Goal: Transaction & Acquisition: Purchase product/service

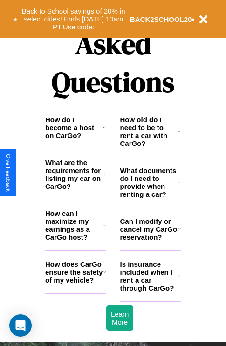
scroll to position [1130, 0]
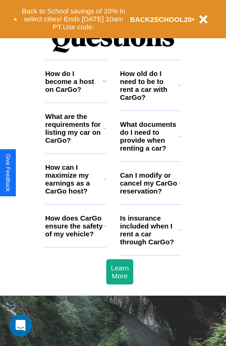
click at [150, 151] on h3 "What documents do I need to provide when renting a car?" at bounding box center [149, 136] width 59 height 32
click at [104, 183] on icon at bounding box center [105, 178] width 3 height 7
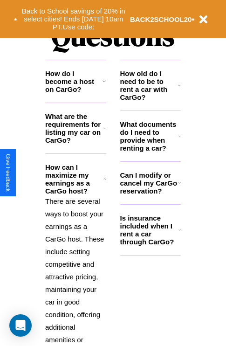
click at [150, 100] on h3 "How old do I need to be to rent a car with CarGo?" at bounding box center [149, 85] width 58 height 32
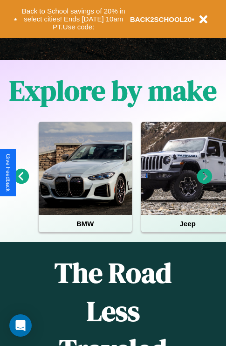
scroll to position [0, 0]
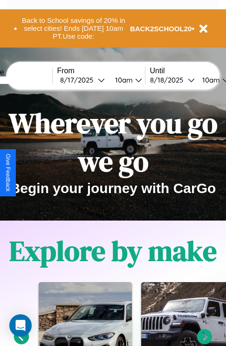
click at [31, 80] on input "text" at bounding box center [17, 79] width 70 height 7
type input "**********"
click at [93, 80] on div "8 / 17 / 2025" at bounding box center [79, 80] width 38 height 9
select select "*"
select select "****"
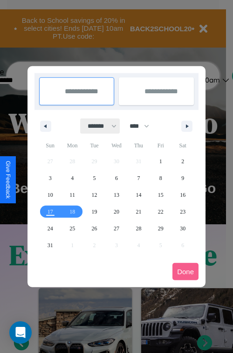
click at [98, 126] on select "******* ******** ***** ***** *** **** **** ****** ********* ******* ******** **…" at bounding box center [101, 125] width 40 height 15
select select "*"
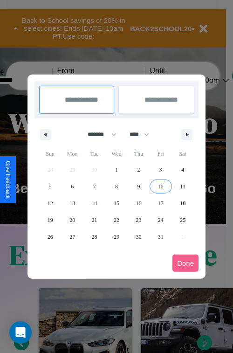
click at [160, 186] on span "10" at bounding box center [161, 186] width 6 height 17
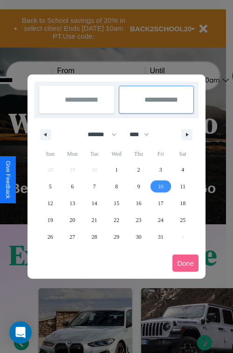
type input "**********"
click at [50, 203] on span "12" at bounding box center [51, 203] width 6 height 17
type input "**********"
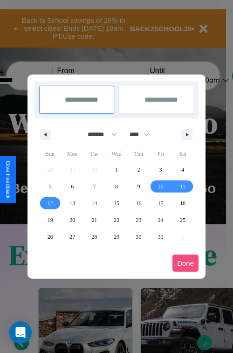
click at [186, 263] on button "Done" at bounding box center [186, 263] width 26 height 17
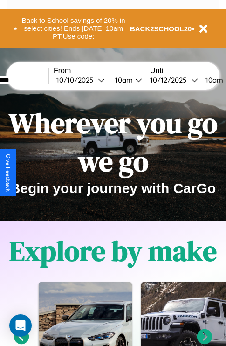
scroll to position [0, 38]
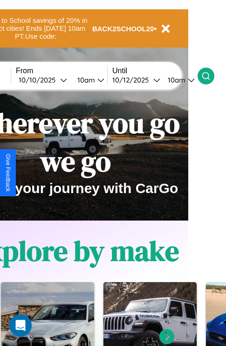
click at [211, 76] on icon at bounding box center [205, 75] width 9 height 9
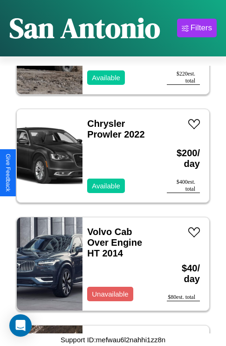
scroll to position [792, 0]
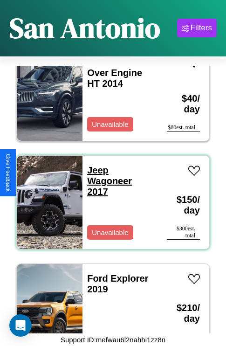
click at [95, 165] on link "Jeep Wagoneer 2017" at bounding box center [109, 181] width 45 height 32
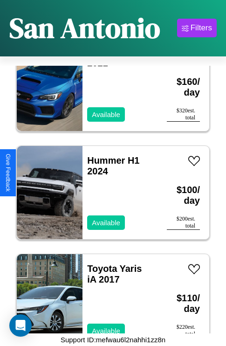
scroll to position [6958, 0]
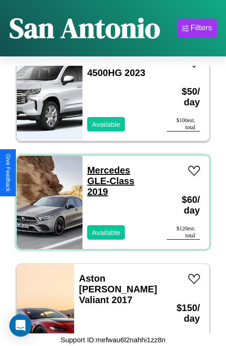
click at [106, 165] on link "Mercedes GLE-Class 2019" at bounding box center [110, 181] width 47 height 32
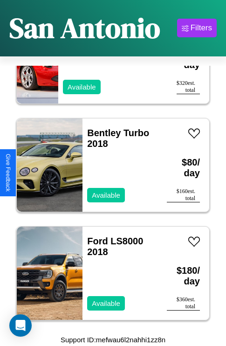
scroll to position [6201, 0]
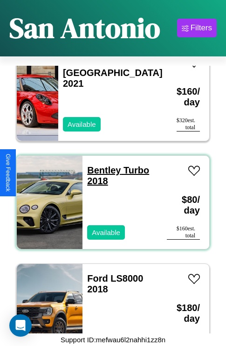
click at [101, 165] on link "Bentley Turbo 2018" at bounding box center [118, 175] width 62 height 21
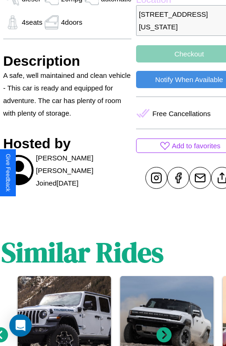
scroll to position [300, 32]
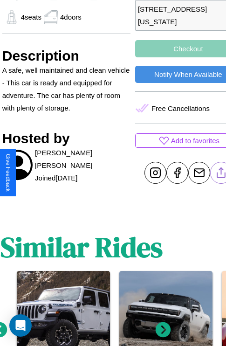
click at [221, 173] on line at bounding box center [221, 171] width 0 height 7
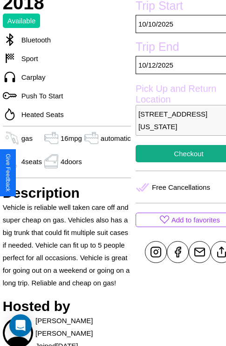
scroll to position [176, 39]
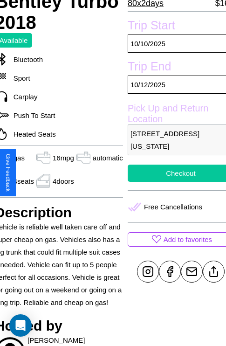
click at [173, 173] on button "Checkout" at bounding box center [181, 173] width 106 height 17
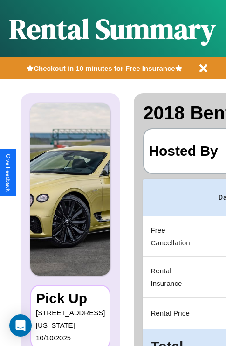
scroll to position [0, 179]
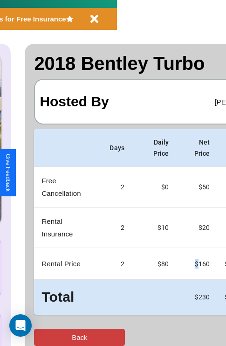
click at [45, 337] on button "Back" at bounding box center [79, 337] width 91 height 17
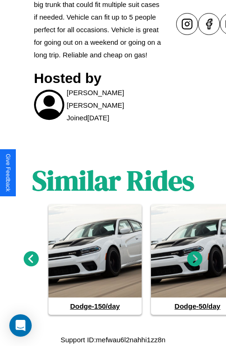
scroll to position [436, 0]
click at [31, 259] on icon at bounding box center [31, 258] width 15 height 15
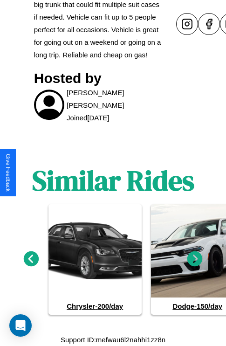
click at [195, 259] on icon at bounding box center [194, 258] width 15 height 15
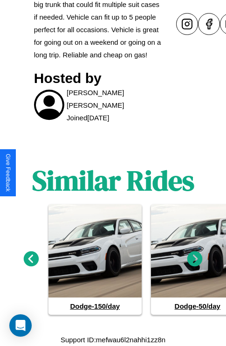
click at [195, 259] on icon at bounding box center [194, 258] width 15 height 15
